Goal: Transaction & Acquisition: Purchase product/service

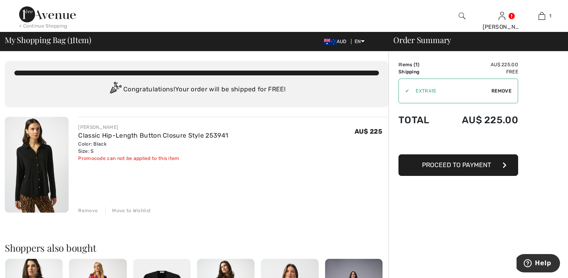
click at [413, 169] on button "Proceed to Payment" at bounding box center [459, 165] width 120 height 22
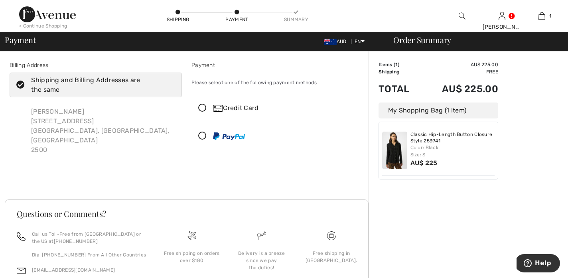
click at [203, 135] on icon at bounding box center [202, 136] width 21 height 8
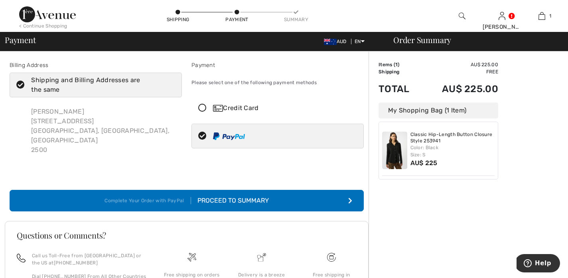
click at [244, 196] on div "Proceed to Summary" at bounding box center [230, 201] width 78 height 10
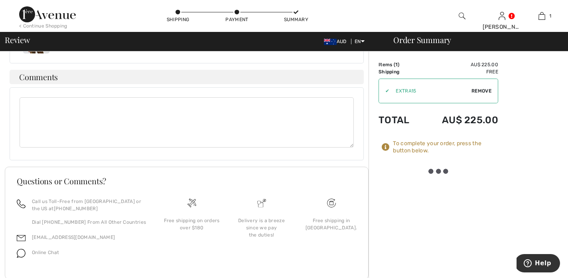
scroll to position [279, 0]
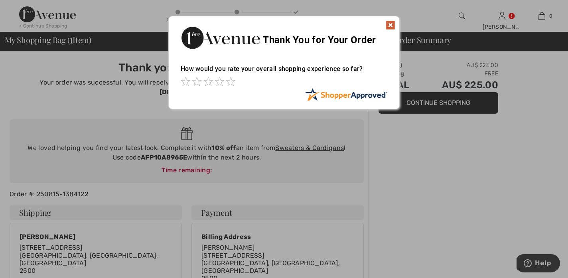
click at [391, 26] on img at bounding box center [391, 25] width 10 height 10
